Goal: Task Accomplishment & Management: Complete application form

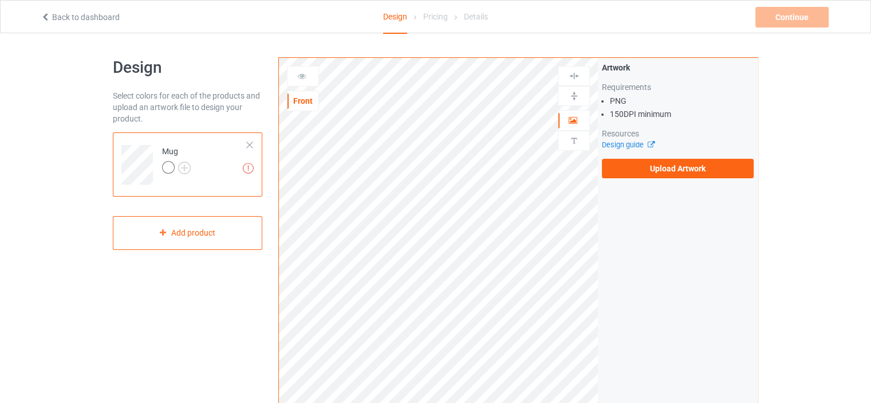
click at [250, 142] on div at bounding box center [250, 145] width 8 height 8
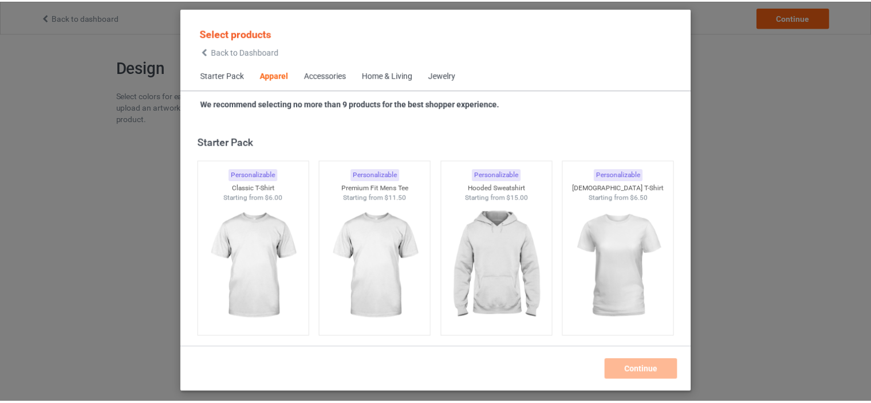
scroll to position [426, 0]
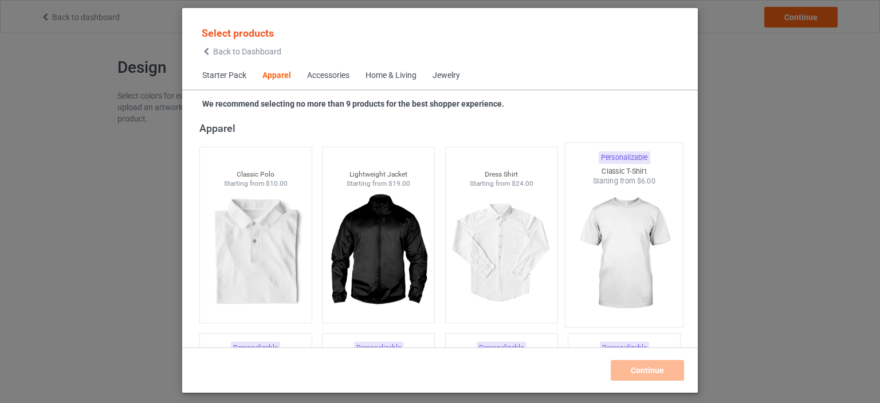
click at [599, 241] on img at bounding box center [624, 253] width 108 height 135
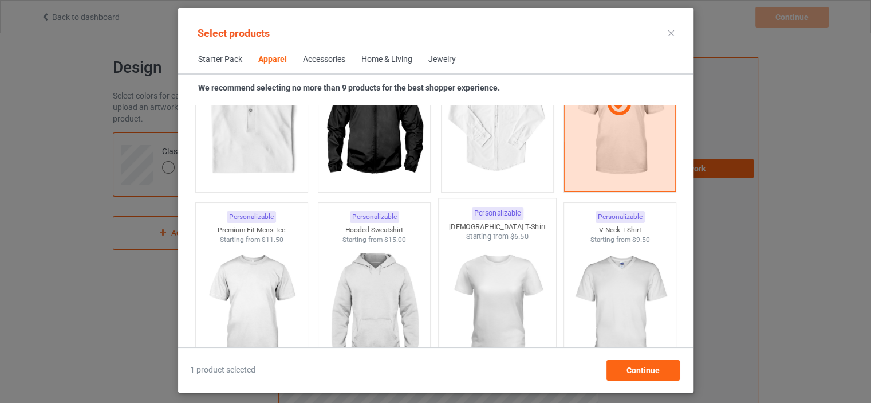
scroll to position [598, 0]
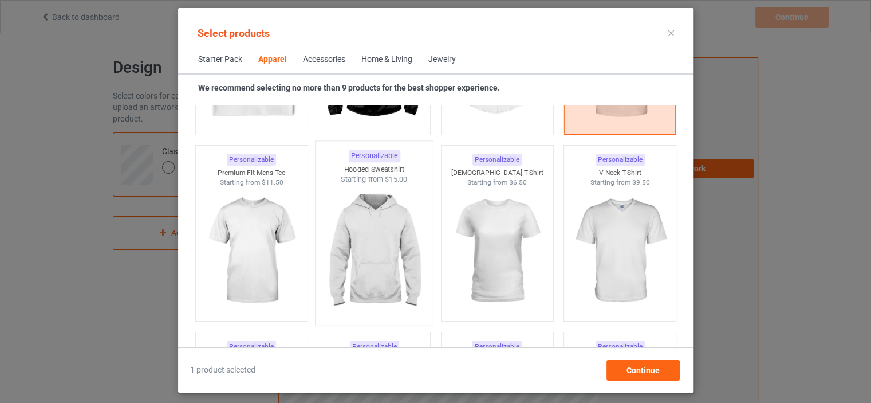
click at [379, 247] on img at bounding box center [374, 251] width 108 height 135
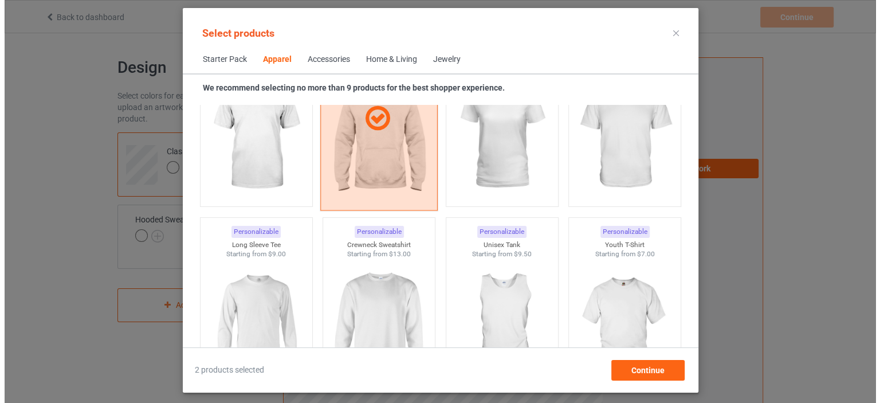
scroll to position [770, 0]
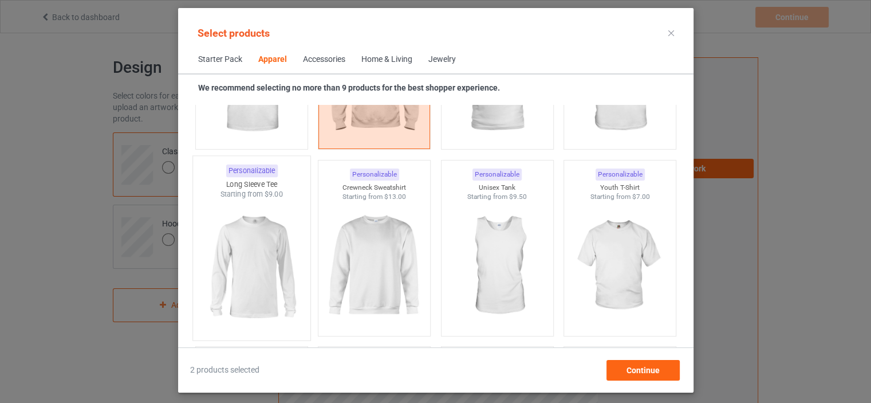
click at [257, 258] on img at bounding box center [252, 266] width 108 height 135
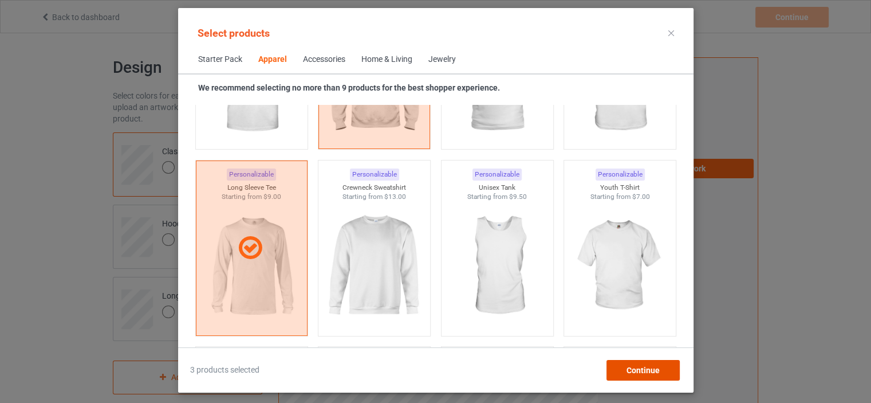
click at [641, 373] on span "Continue" at bounding box center [642, 369] width 33 height 9
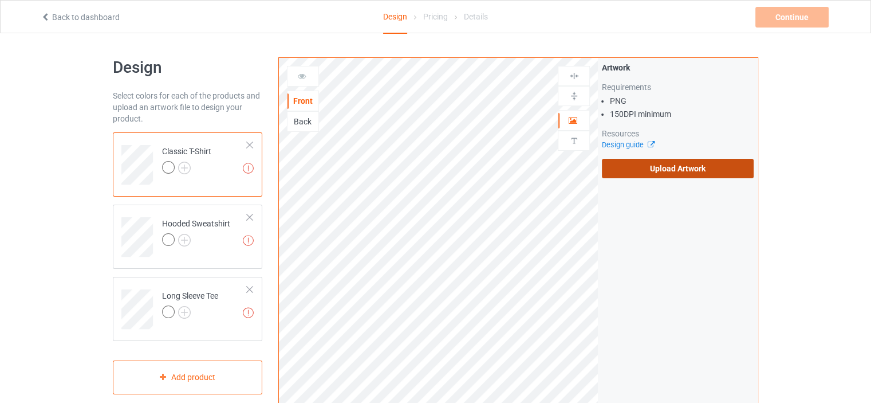
click at [653, 167] on label "Upload Artwork" at bounding box center [678, 168] width 152 height 19
click at [0, 0] on input "Upload Artwork" at bounding box center [0, 0] width 0 height 0
click at [682, 171] on label "Upload Artwork" at bounding box center [678, 168] width 152 height 19
click at [0, 0] on input "Upload Artwork" at bounding box center [0, 0] width 0 height 0
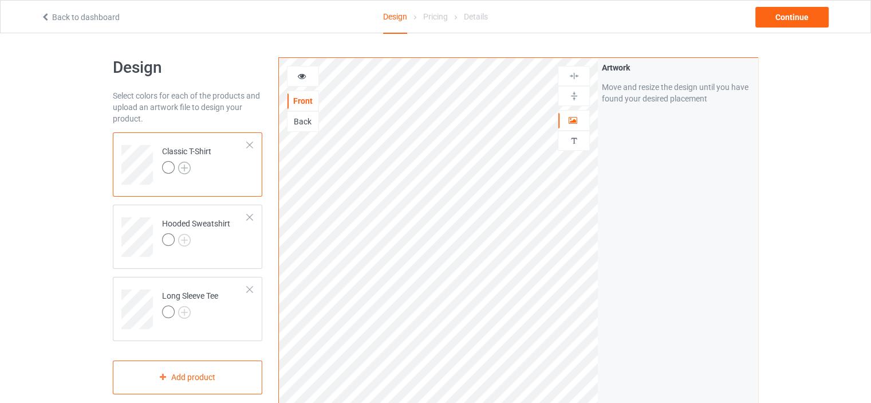
click at [186, 170] on img at bounding box center [184, 168] width 13 height 13
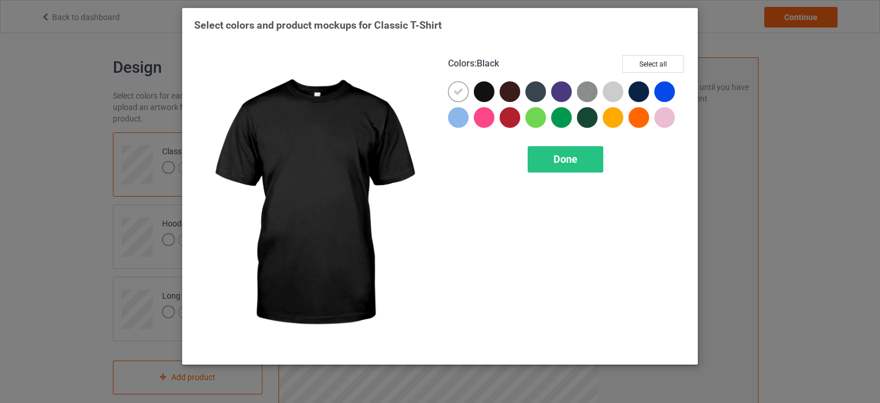
click at [475, 83] on div at bounding box center [487, 94] width 26 height 26
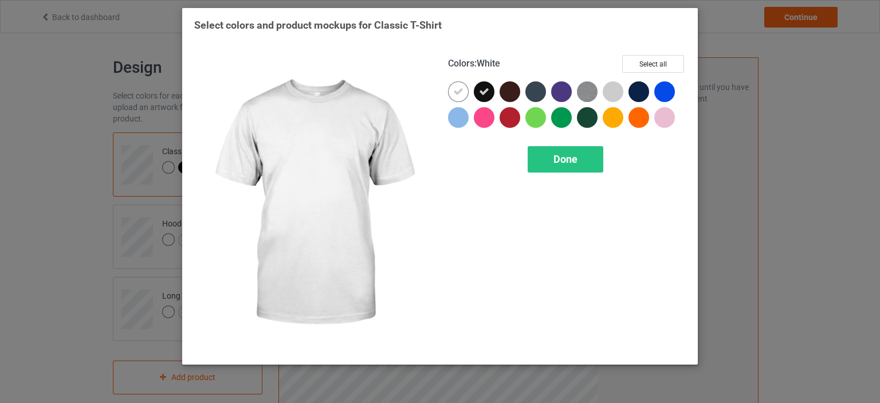
click at [461, 89] on icon at bounding box center [458, 91] width 10 height 10
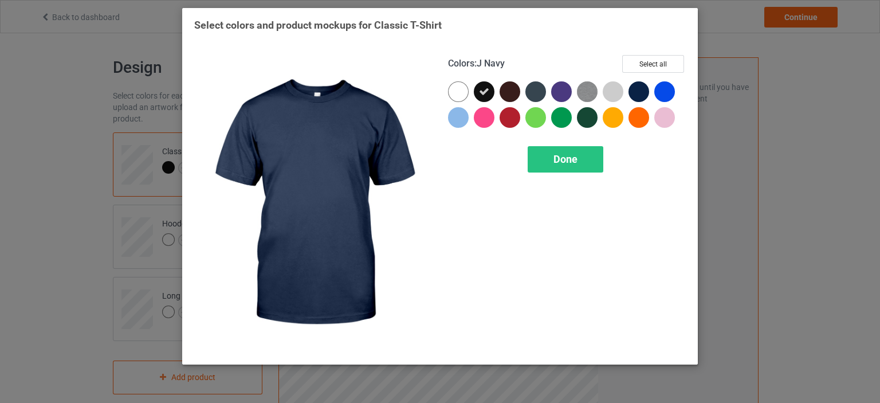
click at [636, 92] on div at bounding box center [638, 91] width 21 height 21
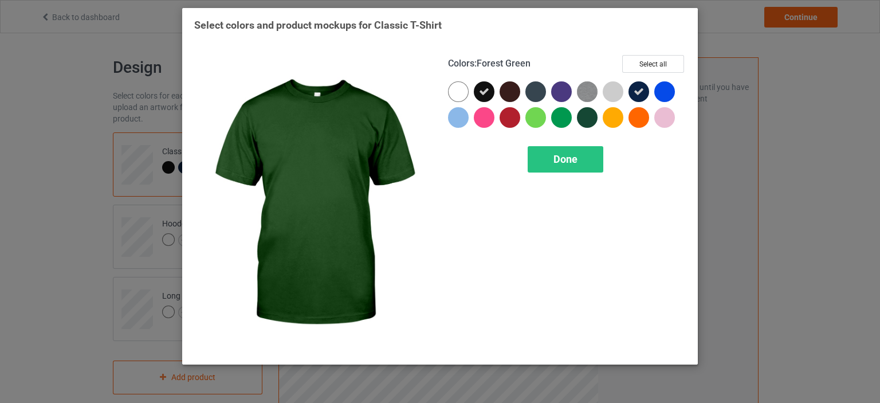
click at [588, 114] on div at bounding box center [587, 117] width 21 height 21
click at [576, 160] on span "Done" at bounding box center [565, 159] width 24 height 12
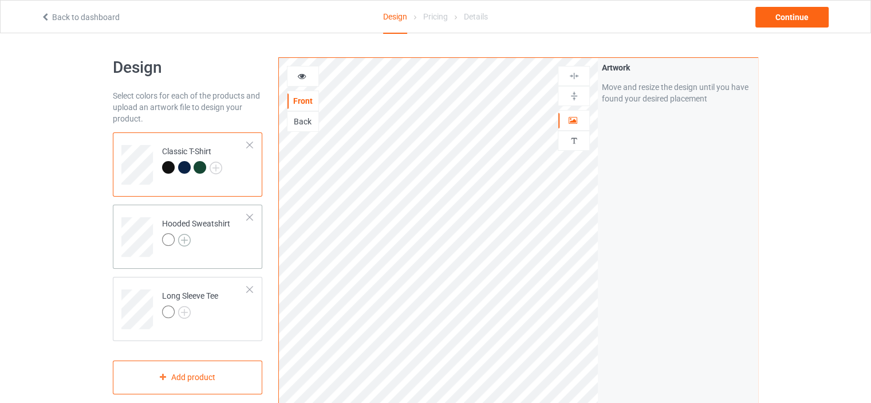
click at [183, 242] on img at bounding box center [184, 240] width 13 height 13
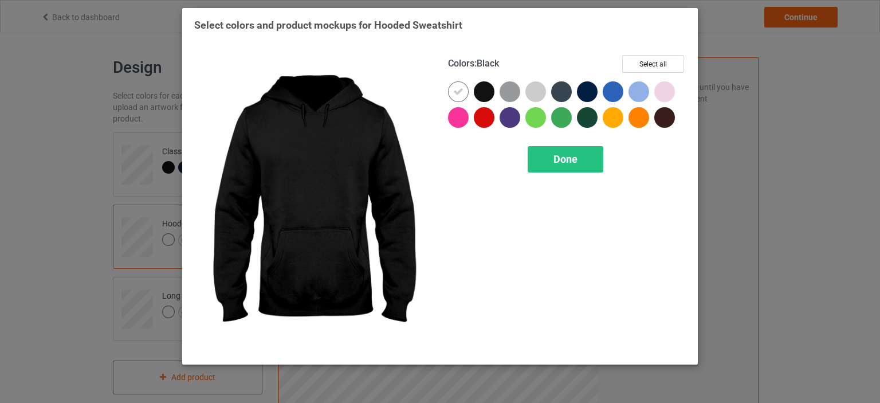
click at [485, 93] on div at bounding box center [484, 91] width 21 height 21
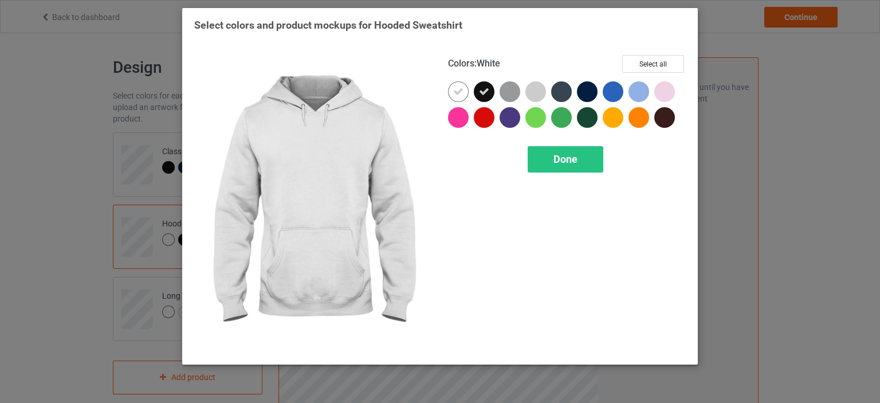
click at [456, 86] on icon at bounding box center [458, 91] width 10 height 10
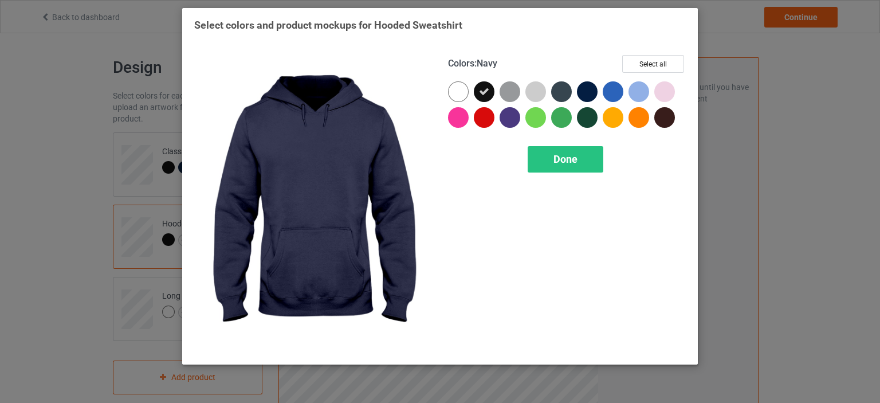
click at [579, 91] on div at bounding box center [587, 91] width 21 height 21
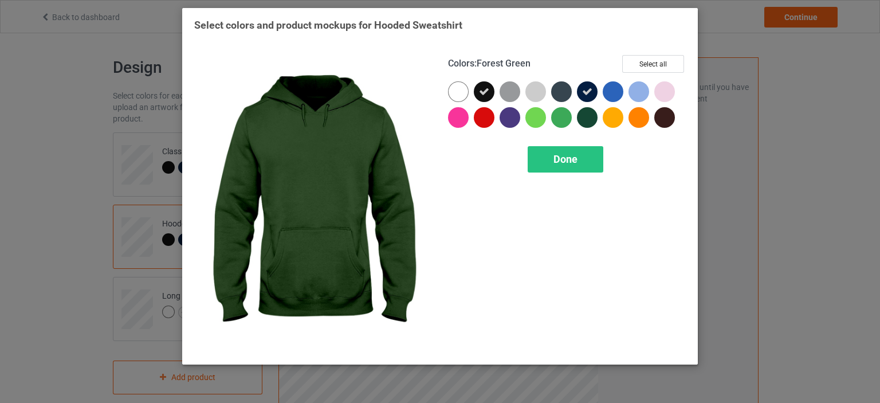
click at [584, 110] on div at bounding box center [587, 117] width 21 height 21
click at [575, 161] on span "Done" at bounding box center [565, 159] width 24 height 12
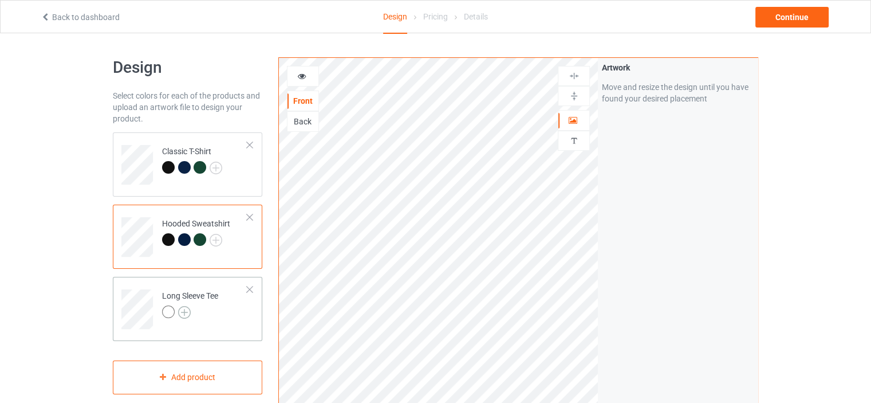
click at [186, 312] on img at bounding box center [184, 312] width 13 height 13
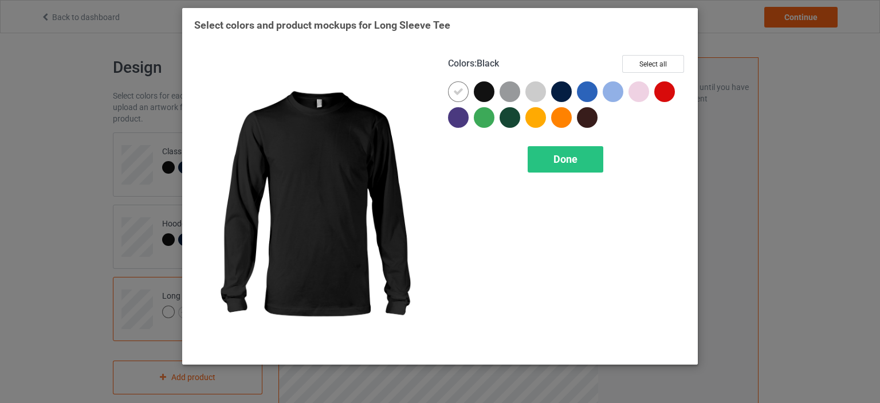
click at [485, 93] on div at bounding box center [484, 91] width 21 height 21
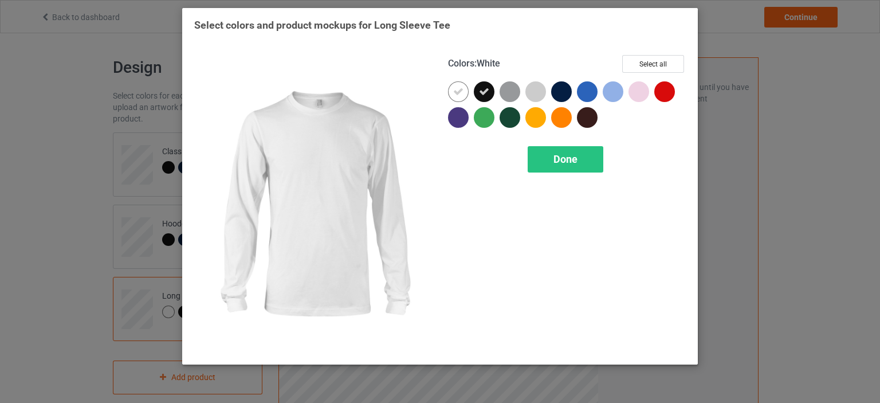
click at [462, 86] on icon at bounding box center [458, 91] width 10 height 10
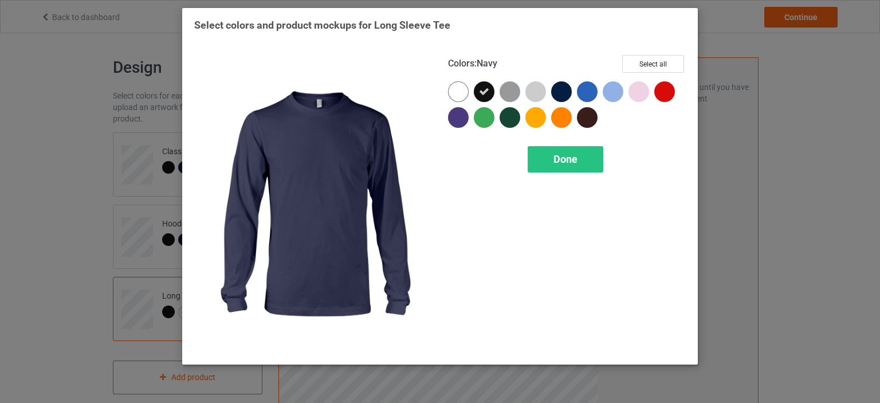
drag, startPoint x: 559, startPoint y: 94, endPoint x: 537, endPoint y: 107, distance: 25.6
click at [557, 94] on div at bounding box center [561, 91] width 21 height 21
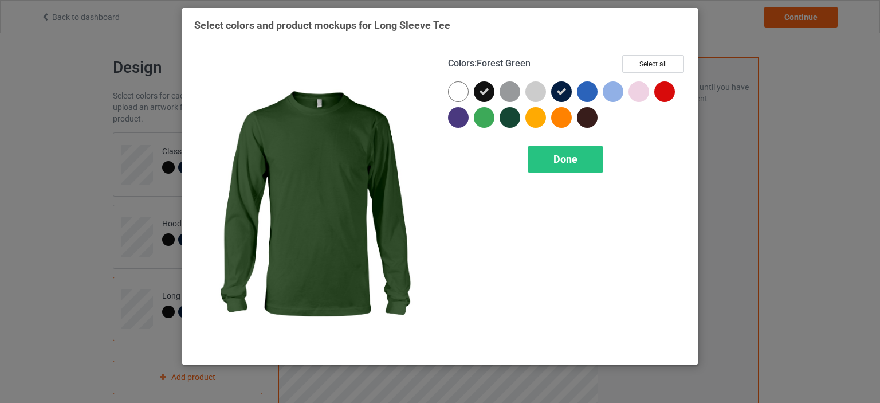
click at [508, 112] on div at bounding box center [509, 117] width 21 height 21
click at [544, 158] on div "Done" at bounding box center [566, 159] width 76 height 26
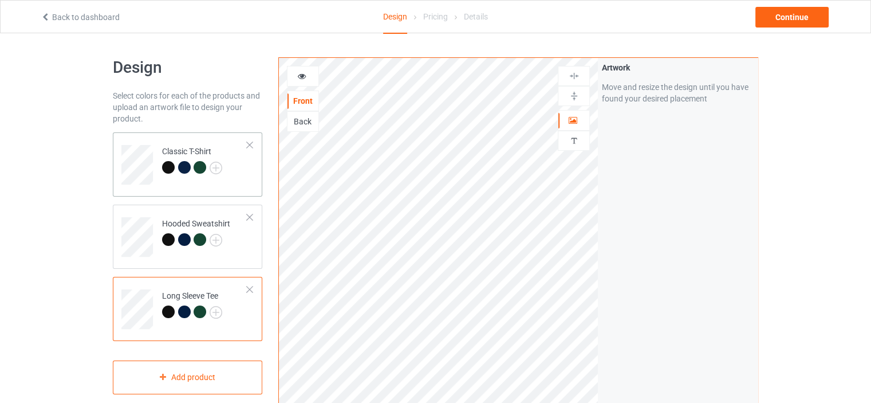
click at [247, 178] on td "Classic T-Shirt" at bounding box center [205, 161] width 98 height 48
click at [784, 15] on div "Continue" at bounding box center [792, 17] width 73 height 21
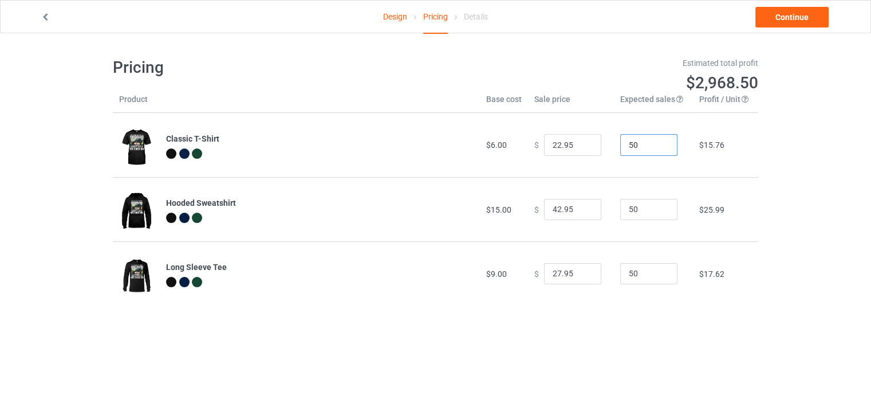
drag, startPoint x: 639, startPoint y: 141, endPoint x: 618, endPoint y: 138, distance: 20.9
click at [620, 138] on input "50" at bounding box center [648, 145] width 57 height 22
type input "1"
drag, startPoint x: 641, startPoint y: 206, endPoint x: 584, endPoint y: 214, distance: 57.8
click at [584, 214] on tr "Hooded Sweatshirt $15.00 $ 42.95 50 $25.99" at bounding box center [436, 209] width 646 height 64
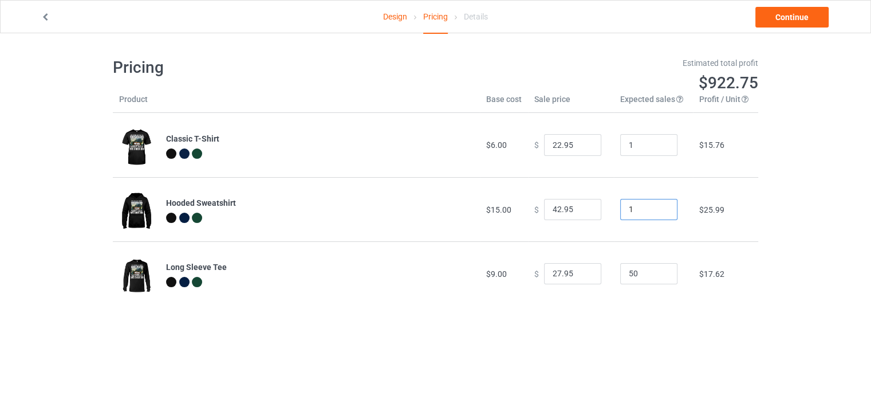
type input "1"
drag, startPoint x: 642, startPoint y: 272, endPoint x: 608, endPoint y: 274, distance: 33.3
click at [614, 274] on td "50" at bounding box center [653, 273] width 79 height 64
type input "1"
click at [551, 147] on input "22.95" at bounding box center [572, 145] width 57 height 22
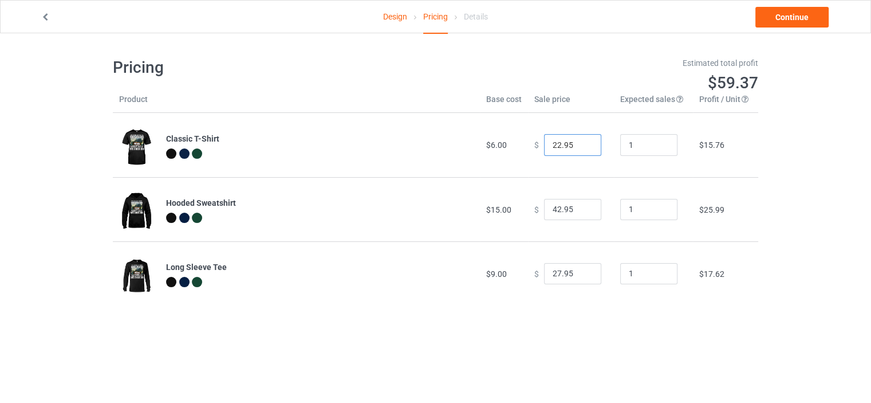
click at [551, 146] on input "22.95" at bounding box center [572, 145] width 57 height 22
type input "25.95"
click at [552, 206] on input "42.95" at bounding box center [572, 210] width 57 height 22
click at [553, 210] on input "42.95" at bounding box center [572, 210] width 57 height 22
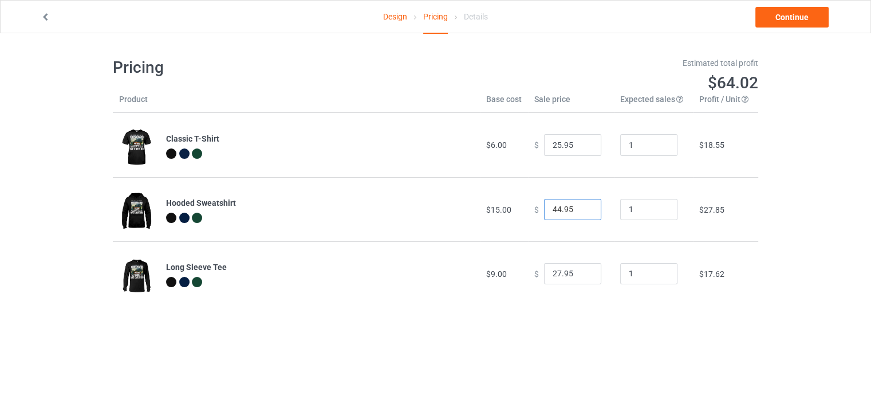
type input "44.95"
drag, startPoint x: 554, startPoint y: 269, endPoint x: 546, endPoint y: 270, distance: 8.0
click at [546, 270] on input "27.95" at bounding box center [572, 274] width 57 height 22
type input "34.95"
click at [797, 15] on link "Continue" at bounding box center [792, 17] width 73 height 21
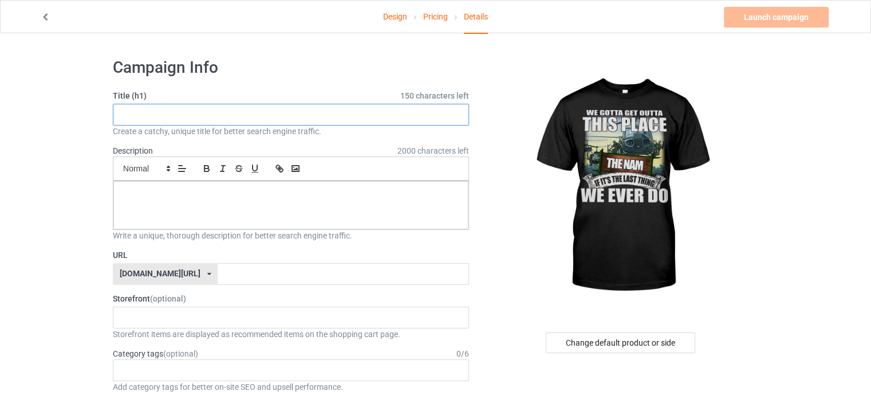
click at [172, 120] on input "text" at bounding box center [291, 115] width 356 height 22
drag, startPoint x: 292, startPoint y: 114, endPoint x: 97, endPoint y: 127, distance: 195.8
type input "WE GOTTA GET OUTTA THIS PLACE-THE NAM"
click at [169, 190] on p at bounding box center [291, 193] width 337 height 11
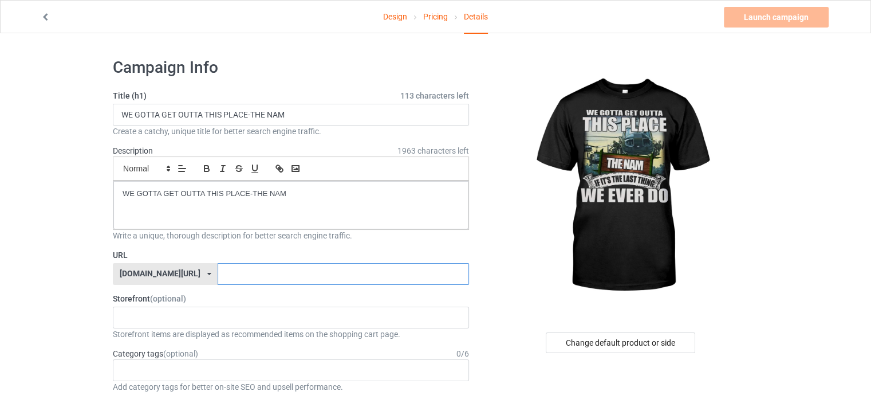
click at [218, 277] on input "text" at bounding box center [343, 274] width 251 height 22
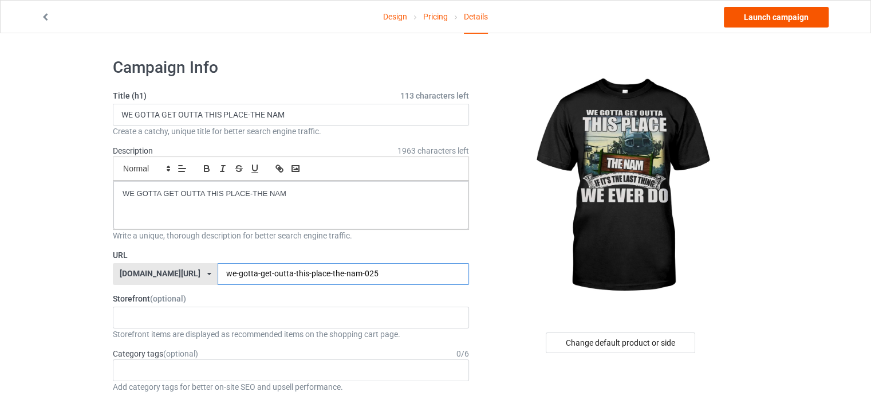
type input "we-gotta-get-outta-this-place-the-nam-025"
click at [777, 18] on link "Launch campaign" at bounding box center [776, 17] width 105 height 21
